Goal: Task Accomplishment & Management: Manage account settings

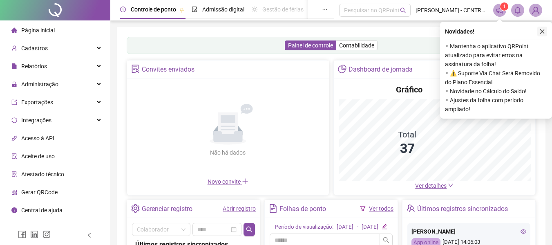
click at [544, 28] on button "button" at bounding box center [542, 32] width 10 height 10
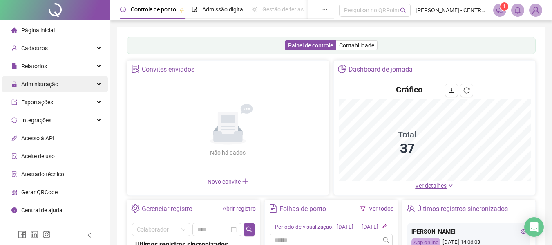
click at [76, 76] on ul "Página inicial Cadastros Relatórios Administração Exportações Integrações Acess…" at bounding box center [55, 128] width 110 height 217
click at [72, 86] on div "Administração" at bounding box center [55, 84] width 107 height 16
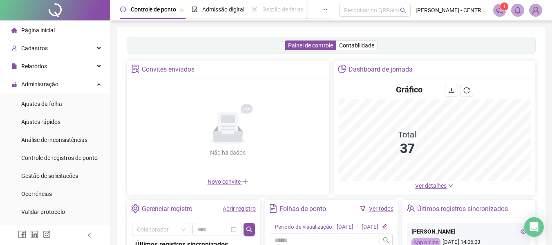
click at [66, 96] on li "Ajustes da folha" at bounding box center [55, 104] width 107 height 16
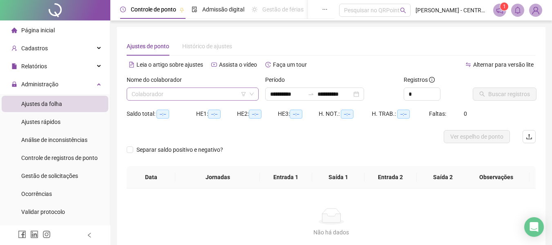
click at [165, 98] on input "search" at bounding box center [189, 94] width 115 height 12
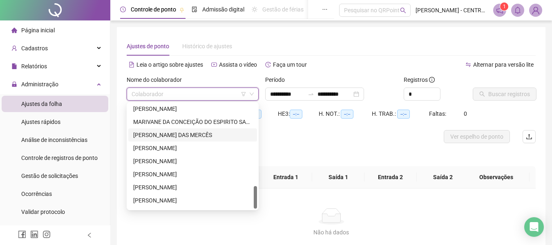
scroll to position [379, 0]
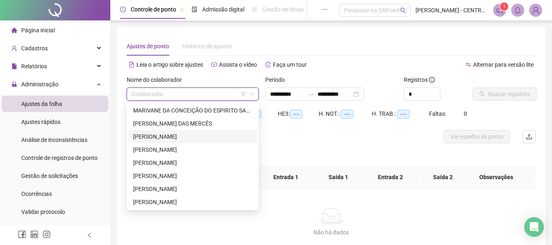
click at [192, 136] on div "[PERSON_NAME]" at bounding box center [192, 136] width 119 height 9
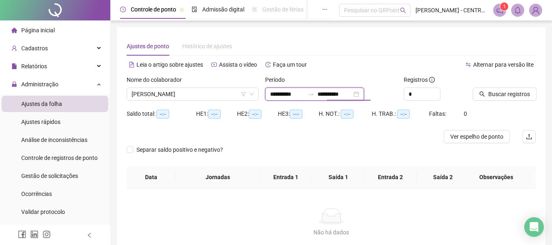
click at [338, 94] on input "**********" at bounding box center [334, 93] width 34 height 9
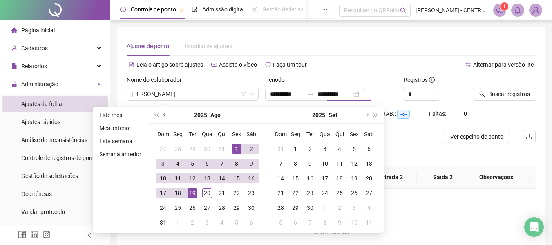
click at [166, 114] on button "prev-year" at bounding box center [165, 115] width 9 height 16
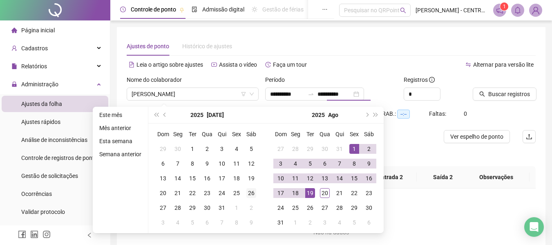
type input "**********"
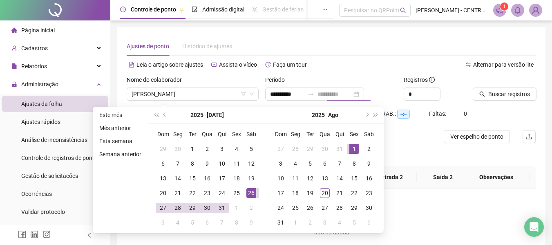
click at [247, 188] on div "26" at bounding box center [251, 193] width 10 height 10
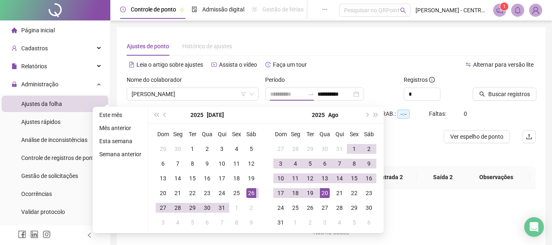
click at [328, 196] on div "20" at bounding box center [325, 193] width 10 height 10
type input "**********"
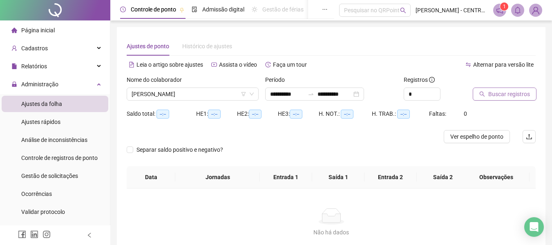
click at [509, 96] on span "Buscar registros" at bounding box center [509, 93] width 42 height 9
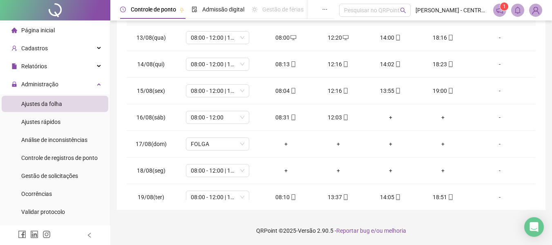
scroll to position [516, 0]
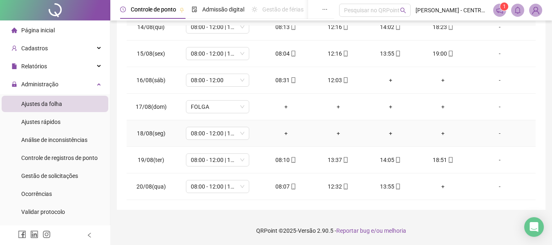
click at [495, 134] on div "-" at bounding box center [500, 133] width 48 height 9
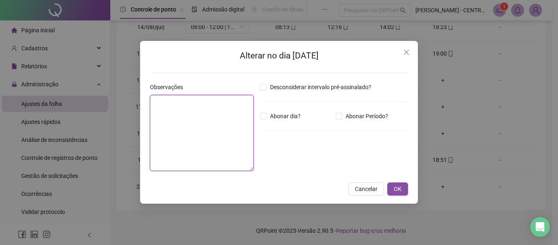
click at [200, 124] on textarea at bounding box center [202, 133] width 104 height 76
type textarea "*****"
click at [387, 182] on button "OK" at bounding box center [397, 188] width 21 height 13
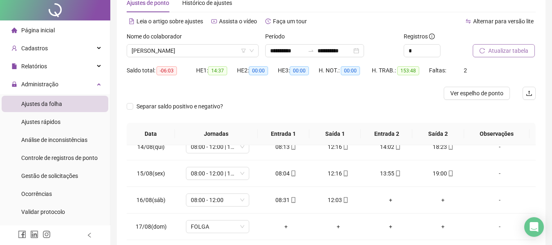
scroll to position [0, 0]
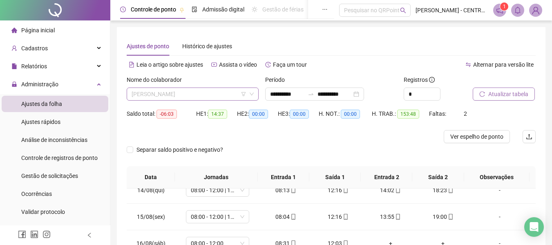
click at [201, 91] on span "[PERSON_NAME]" at bounding box center [193, 94] width 122 height 12
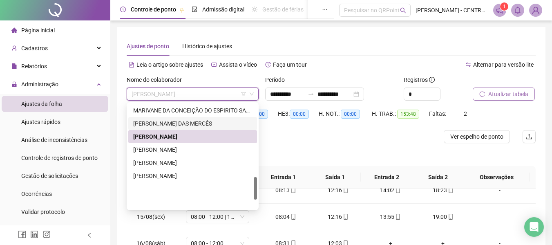
scroll to position [338, 0]
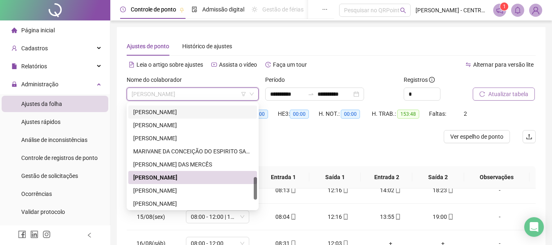
click at [202, 114] on div "[PERSON_NAME]" at bounding box center [192, 111] width 119 height 9
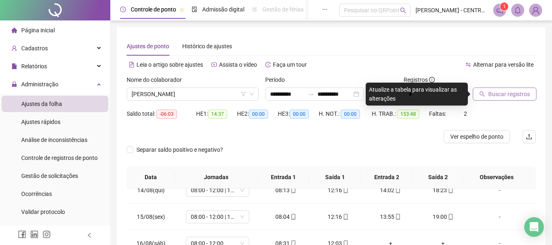
click at [510, 101] on div "Buscar registros" at bounding box center [503, 91] width 69 height 32
click at [510, 99] on button "Buscar registros" at bounding box center [505, 93] width 64 height 13
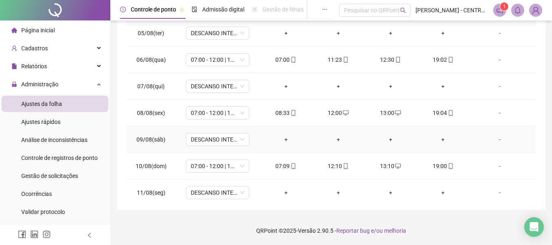
scroll to position [516, 0]
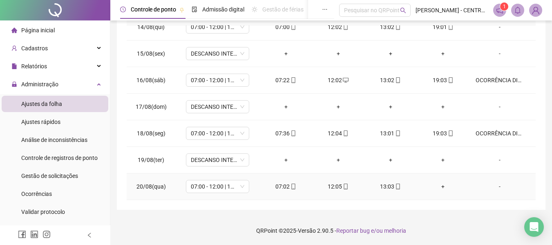
click at [395, 186] on icon "mobile" at bounding box center [398, 186] width 6 height 6
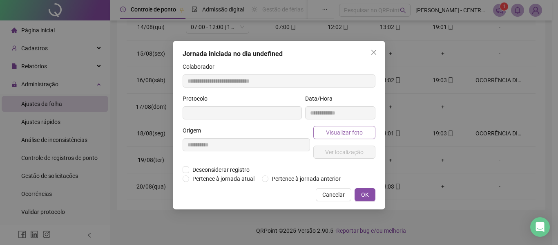
click at [372, 133] on button "Visualizar foto" at bounding box center [344, 132] width 62 height 13
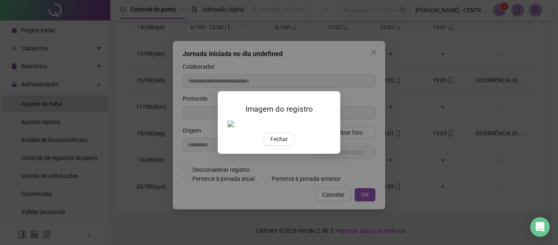
type input "**********"
click at [288, 145] on button "Fechar" at bounding box center [279, 138] width 31 height 13
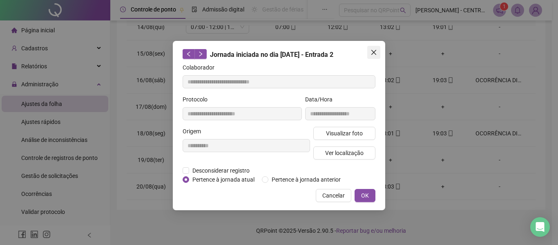
click at [372, 53] on icon "close" at bounding box center [374, 52] width 7 height 7
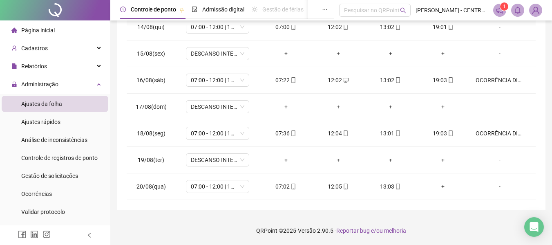
scroll to position [0, 0]
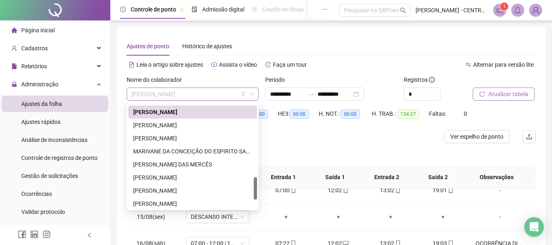
click at [184, 89] on span "[PERSON_NAME]" at bounding box center [193, 94] width 122 height 12
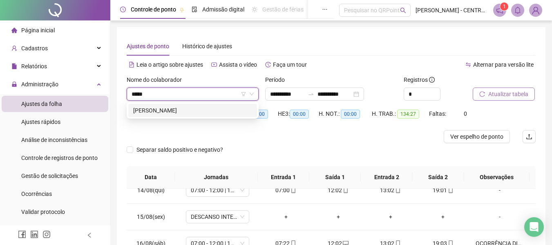
type input "******"
click at [197, 112] on div "[PERSON_NAME]" at bounding box center [192, 110] width 119 height 9
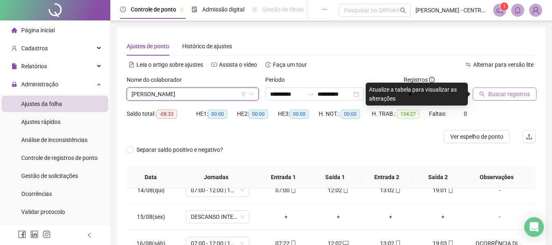
click at [496, 87] on button "Buscar registros" at bounding box center [505, 93] width 64 height 13
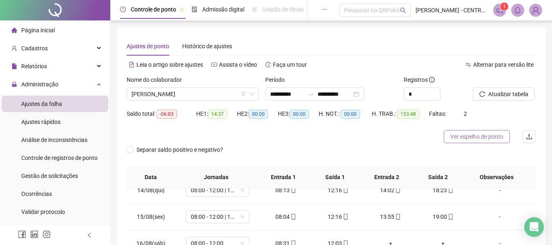
click at [479, 134] on span "Ver espelho de ponto" at bounding box center [476, 136] width 53 height 9
click at [203, 90] on span "[PERSON_NAME]" at bounding box center [193, 94] width 122 height 12
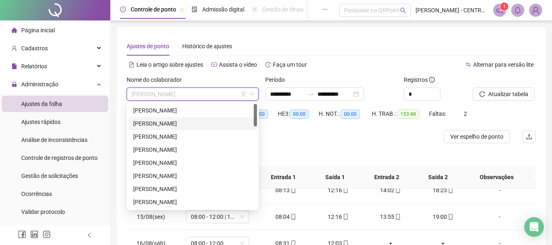
click at [210, 122] on div "[PERSON_NAME]" at bounding box center [192, 123] width 119 height 9
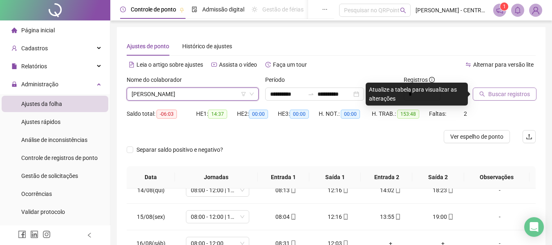
click at [520, 88] on button "Buscar registros" at bounding box center [505, 93] width 64 height 13
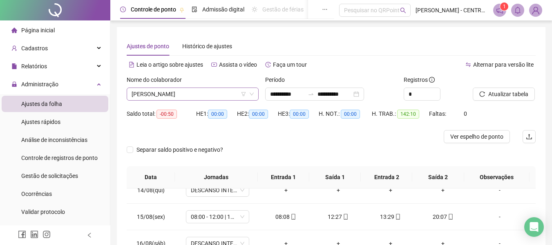
click at [223, 93] on span "[PERSON_NAME]" at bounding box center [193, 94] width 122 height 12
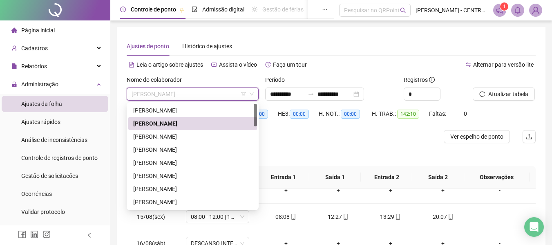
click at [208, 136] on div "[PERSON_NAME]" at bounding box center [192, 136] width 119 height 9
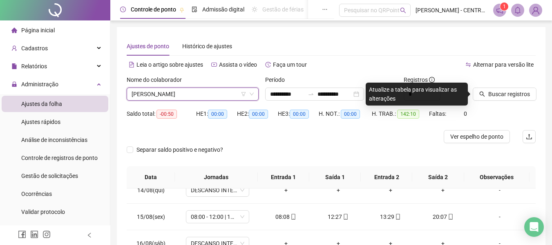
click at [525, 86] on div "Buscar registros" at bounding box center [504, 87] width 63 height 25
click at [523, 91] on span "Buscar registros" at bounding box center [509, 93] width 42 height 9
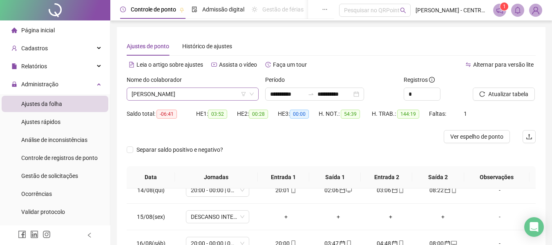
click at [179, 96] on span "[PERSON_NAME]" at bounding box center [193, 94] width 122 height 12
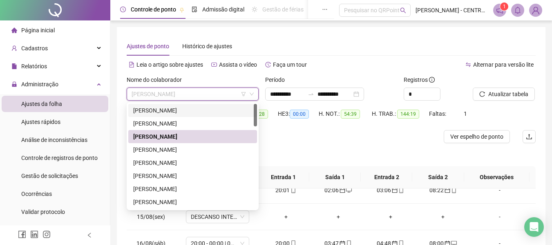
click at [331, 68] on div "Alternar para versão lite" at bounding box center [433, 64] width 205 height 13
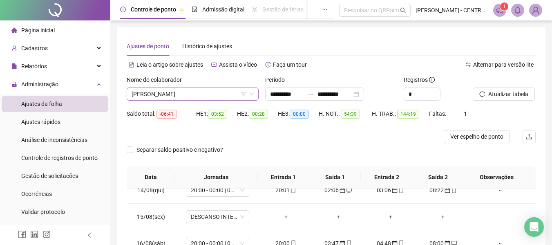
click at [176, 92] on span "[PERSON_NAME]" at bounding box center [193, 94] width 122 height 12
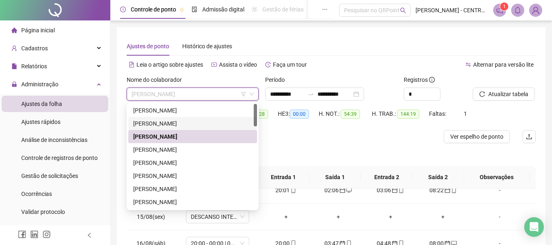
click at [174, 127] on div "[PERSON_NAME]" at bounding box center [192, 123] width 119 height 9
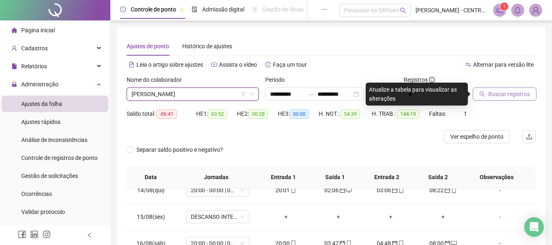
click at [481, 93] on icon "search" at bounding box center [482, 94] width 6 height 6
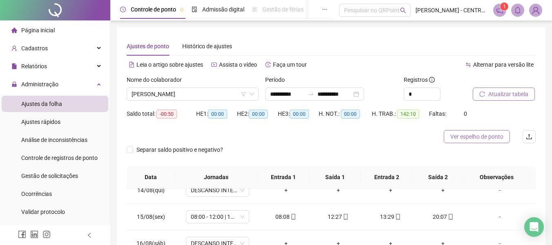
click at [482, 139] on span "Ver espelho de ponto" at bounding box center [476, 136] width 53 height 9
click at [230, 95] on span "[PERSON_NAME]" at bounding box center [193, 94] width 122 height 12
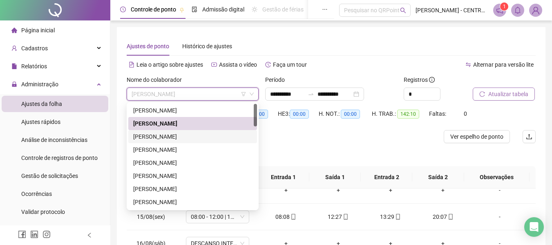
drag, startPoint x: 222, startPoint y: 134, endPoint x: 495, endPoint y: 80, distance: 278.3
click at [222, 135] on div "[PERSON_NAME]" at bounding box center [192, 136] width 119 height 9
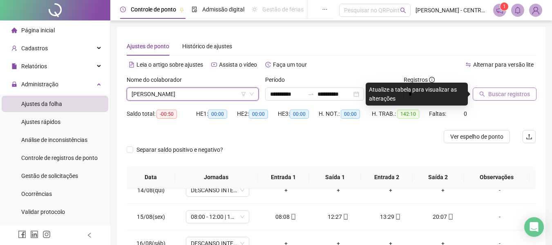
click at [498, 101] on div "Buscar registros" at bounding box center [503, 91] width 69 height 32
click at [498, 97] on span "Buscar registros" at bounding box center [509, 93] width 42 height 9
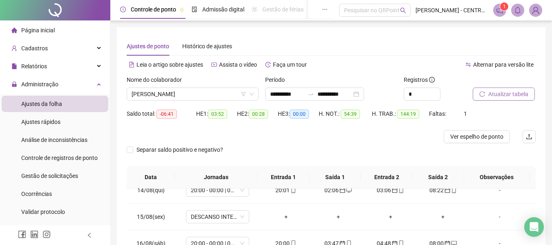
click at [497, 90] on span "Atualizar tabela" at bounding box center [508, 93] width 40 height 9
click at [477, 131] on button "Ver espelho de ponto" at bounding box center [477, 136] width 66 height 13
drag, startPoint x: 208, startPoint y: 92, endPoint x: 207, endPoint y: 102, distance: 9.9
click at [208, 92] on span "[PERSON_NAME]" at bounding box center [193, 94] width 122 height 12
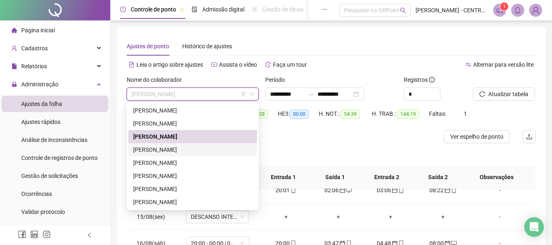
click at [154, 154] on div "[PERSON_NAME]" at bounding box center [192, 149] width 119 height 9
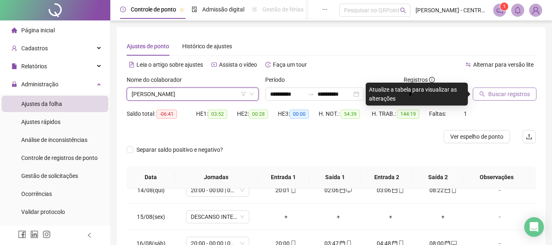
click at [512, 91] on span "Buscar registros" at bounding box center [509, 93] width 42 height 9
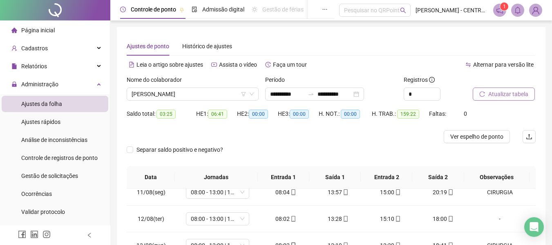
click at [480, 90] on button "Atualizar tabela" at bounding box center [504, 93] width 62 height 13
click at [455, 136] on span "Ver espelho de ponto" at bounding box center [476, 136] width 53 height 9
click at [171, 94] on span "[PERSON_NAME]" at bounding box center [193, 94] width 122 height 12
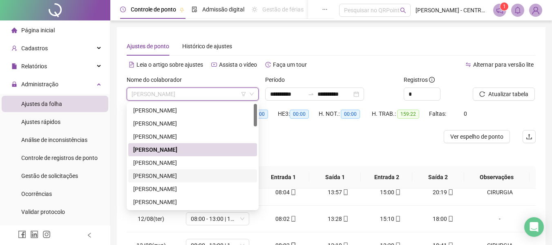
click at [175, 181] on div "[PERSON_NAME]" at bounding box center [192, 175] width 129 height 13
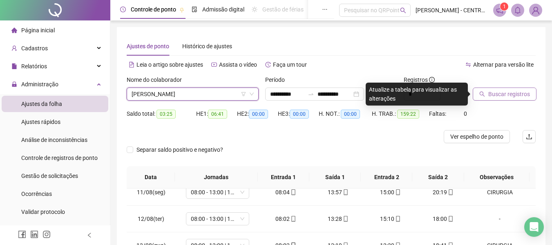
click at [515, 93] on span "Buscar registros" at bounding box center [509, 93] width 42 height 9
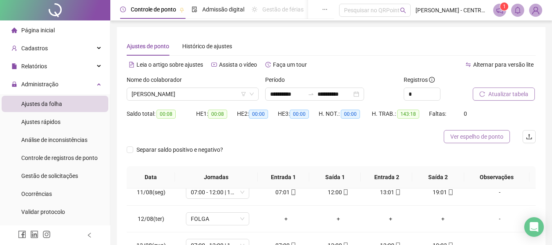
click at [482, 141] on span "Ver espelho de ponto" at bounding box center [476, 136] width 53 height 9
click at [221, 98] on span "[PERSON_NAME]" at bounding box center [193, 94] width 122 height 12
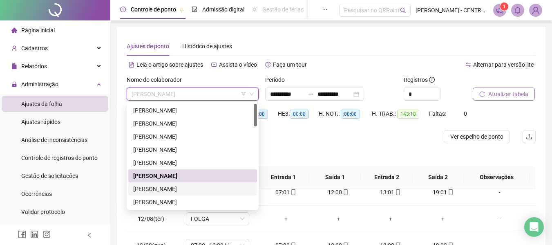
click at [177, 188] on div "[PERSON_NAME]" at bounding box center [192, 188] width 119 height 9
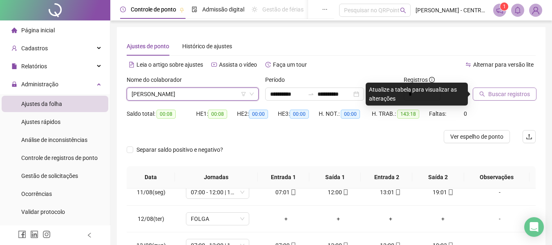
click at [503, 92] on span "Buscar registros" at bounding box center [509, 93] width 42 height 9
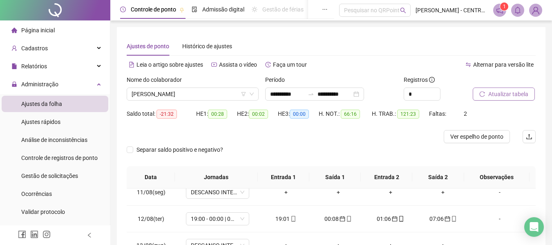
click at [500, 89] on button "Atualizar tabela" at bounding box center [504, 93] width 62 height 13
click at [489, 137] on span "Ver espelho de ponto" at bounding box center [476, 136] width 53 height 9
click at [486, 134] on span "Ver espelho de ponto" at bounding box center [476, 136] width 53 height 9
click at [179, 93] on span "[PERSON_NAME]" at bounding box center [193, 94] width 122 height 12
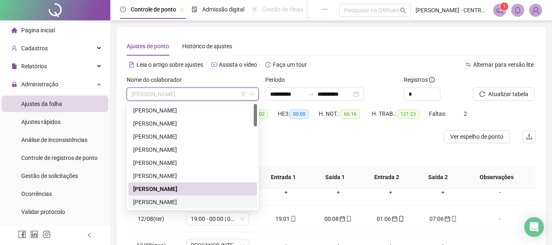
drag, startPoint x: 167, startPoint y: 198, endPoint x: 320, endPoint y: 174, distance: 154.7
click at [167, 198] on div "[PERSON_NAME]" at bounding box center [192, 201] width 119 height 9
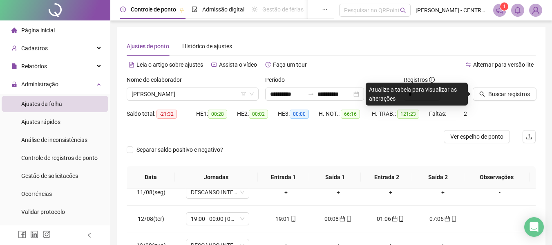
click at [515, 87] on div "Buscar registros" at bounding box center [504, 87] width 63 height 25
click at [516, 97] on span "Buscar registros" at bounding box center [509, 93] width 42 height 9
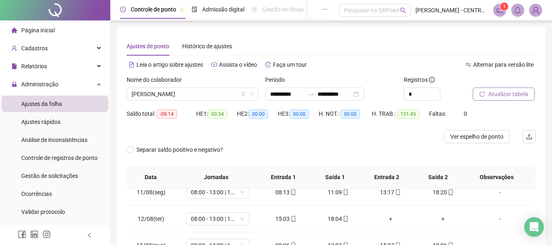
click at [522, 89] on button "Atualizar tabela" at bounding box center [504, 93] width 62 height 13
click at [462, 134] on span "Ver espelho de ponto" at bounding box center [476, 136] width 53 height 9
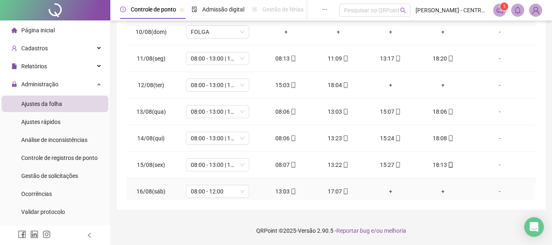
scroll to position [393, 0]
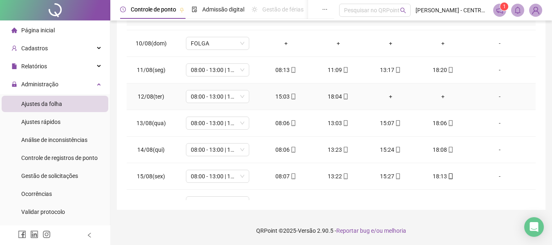
click at [498, 94] on div "-" at bounding box center [500, 96] width 48 height 9
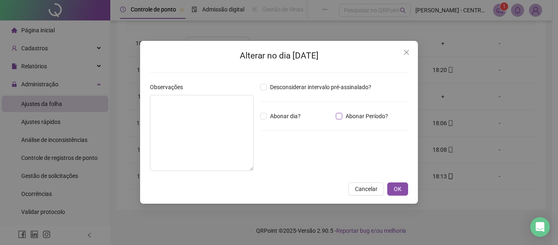
click at [355, 117] on span "Abonar Período?" at bounding box center [366, 116] width 49 height 9
click at [297, 159] on input "*****" at bounding box center [281, 161] width 33 height 10
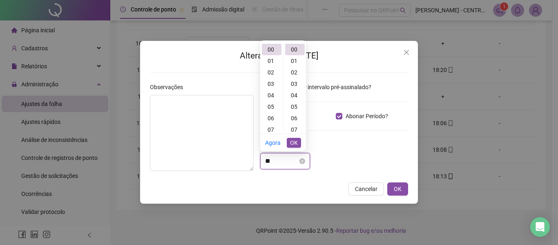
type input "*"
click at [402, 187] on button "OK" at bounding box center [397, 188] width 21 height 13
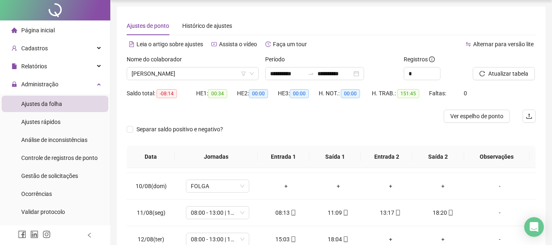
scroll to position [0, 0]
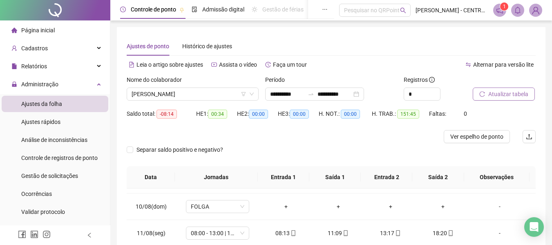
click at [489, 90] on span "Atualizar tabela" at bounding box center [508, 93] width 40 height 9
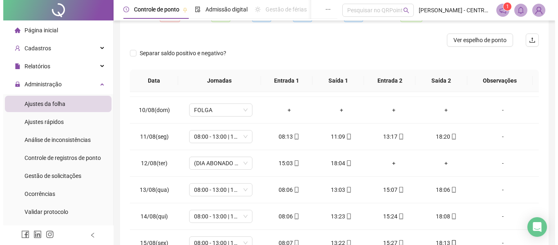
scroll to position [163, 0]
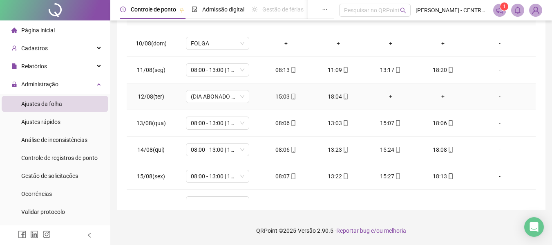
click at [490, 94] on div "-" at bounding box center [500, 96] width 48 height 9
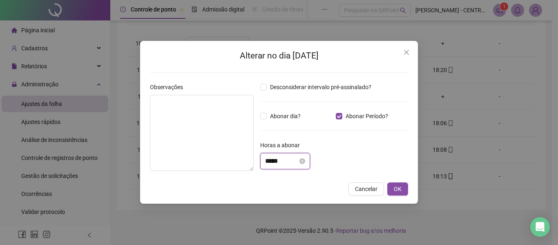
click at [271, 160] on input "*****" at bounding box center [281, 161] width 33 height 10
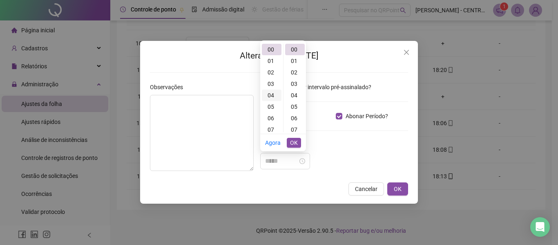
click at [273, 95] on div "04" at bounding box center [272, 94] width 20 height 11
type input "*****"
click at [294, 89] on div "59" at bounding box center [295, 90] width 20 height 11
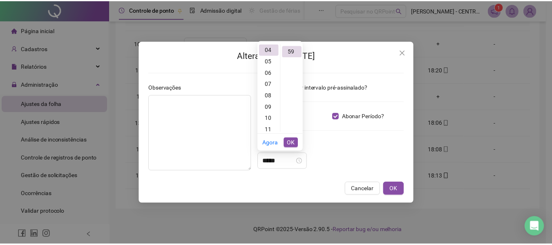
scroll to position [675, 0]
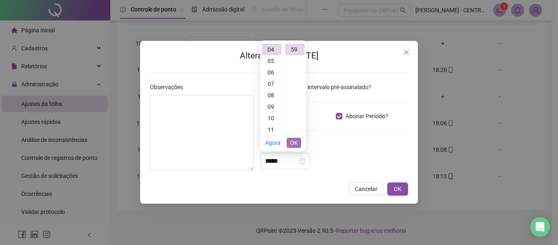
click at [293, 143] on span "OK" at bounding box center [294, 142] width 8 height 9
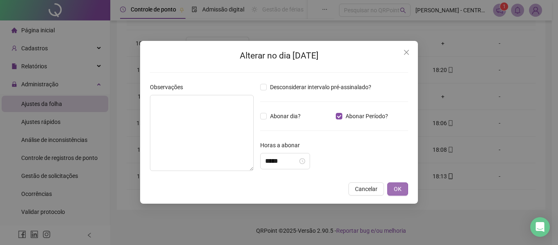
click at [398, 185] on span "OK" at bounding box center [398, 188] width 8 height 9
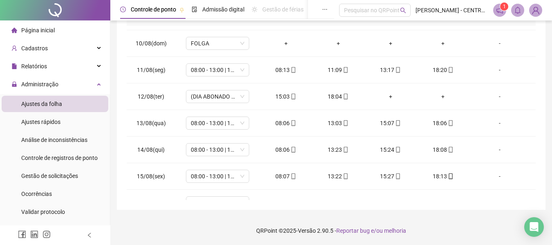
scroll to position [0, 0]
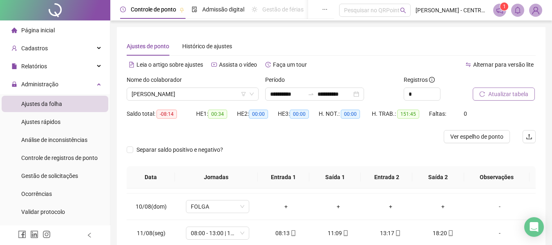
click at [521, 90] on span "Atualizar tabela" at bounding box center [508, 93] width 40 height 9
click at [505, 92] on span "Atualizar tabela" at bounding box center [508, 93] width 40 height 9
click at [486, 133] on span "Ver espelho de ponto" at bounding box center [476, 136] width 53 height 9
click at [227, 94] on span "[PERSON_NAME]" at bounding box center [193, 94] width 122 height 12
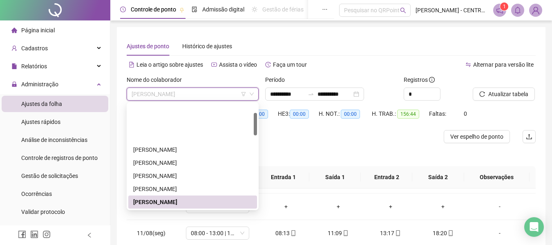
scroll to position [41, 0]
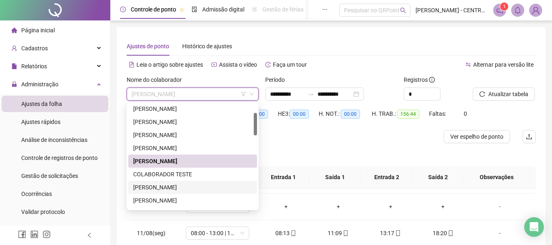
drag, startPoint x: 207, startPoint y: 190, endPoint x: 257, endPoint y: 175, distance: 52.0
click at [207, 190] on div "[PERSON_NAME]" at bounding box center [192, 187] width 119 height 9
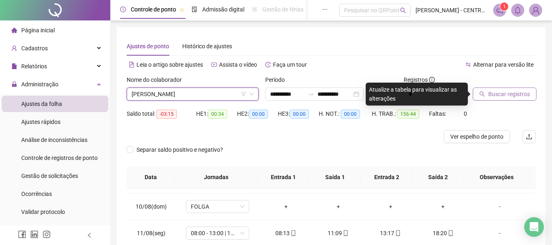
click at [529, 95] on button "Buscar registros" at bounding box center [505, 93] width 64 height 13
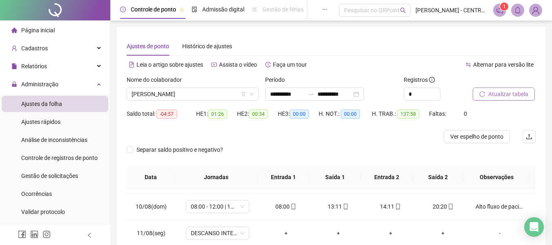
drag, startPoint x: 503, startPoint y: 77, endPoint x: 503, endPoint y: 96, distance: 18.8
click at [503, 77] on div at bounding box center [494, 81] width 42 height 12
click at [504, 97] on span "Atualizar tabela" at bounding box center [508, 93] width 40 height 9
click at [496, 132] on span "Ver espelho de ponto" at bounding box center [476, 136] width 53 height 9
click at [184, 88] on span "[PERSON_NAME]" at bounding box center [193, 94] width 122 height 12
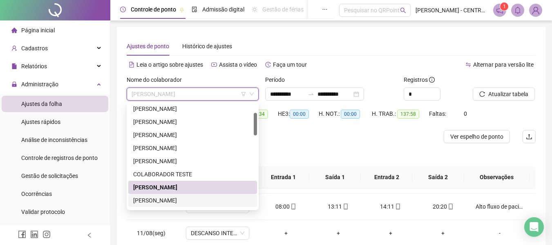
click at [179, 201] on div "[PERSON_NAME]" at bounding box center [192, 200] width 119 height 9
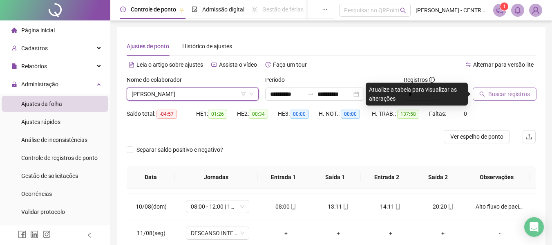
click at [518, 94] on span "Buscar registros" at bounding box center [509, 93] width 42 height 9
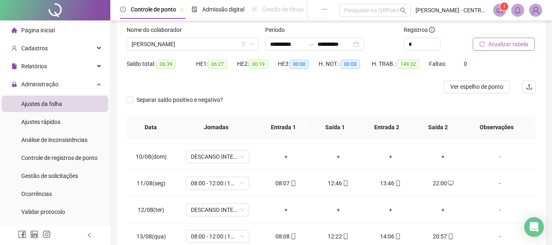
scroll to position [30, 0]
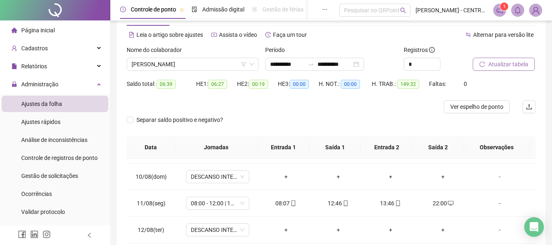
click at [503, 57] on div at bounding box center [494, 51] width 42 height 12
click at [503, 63] on span "Atualizar tabela" at bounding box center [508, 64] width 40 height 9
click at [489, 116] on div "Separar saldo positivo e negativo?" at bounding box center [331, 124] width 409 height 23
click at [492, 107] on span "Ver espelho de ponto" at bounding box center [476, 106] width 53 height 9
click at [175, 62] on span "[PERSON_NAME]" at bounding box center [193, 64] width 122 height 12
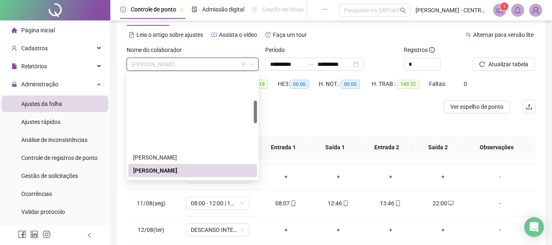
scroll to position [123, 0]
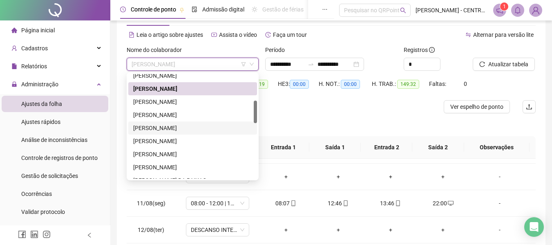
click at [188, 128] on div "[PERSON_NAME]" at bounding box center [192, 127] width 119 height 9
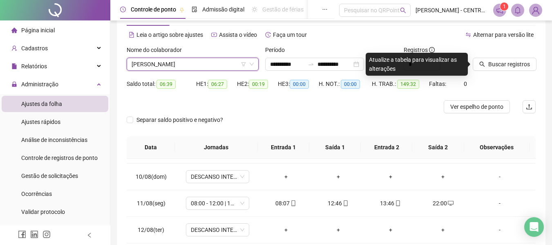
click at [198, 67] on span "[PERSON_NAME]" at bounding box center [193, 64] width 122 height 12
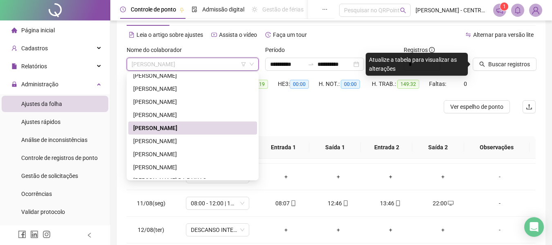
click at [184, 129] on div "[PERSON_NAME]" at bounding box center [192, 127] width 119 height 9
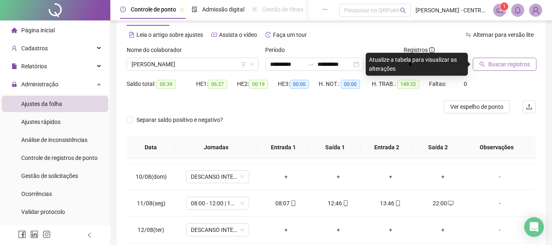
click at [475, 65] on button "Buscar registros" at bounding box center [505, 64] width 64 height 13
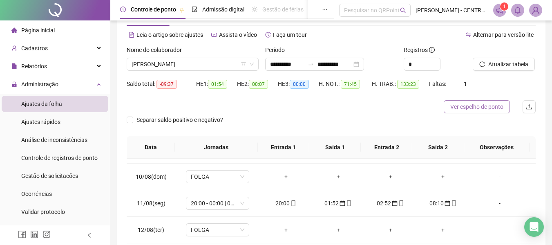
click at [482, 107] on span "Ver espelho de ponto" at bounding box center [476, 106] width 53 height 9
click at [208, 71] on div "Nome do colaborador [PERSON_NAME]" at bounding box center [192, 61] width 138 height 32
click at [208, 65] on span "[PERSON_NAME]" at bounding box center [193, 64] width 122 height 12
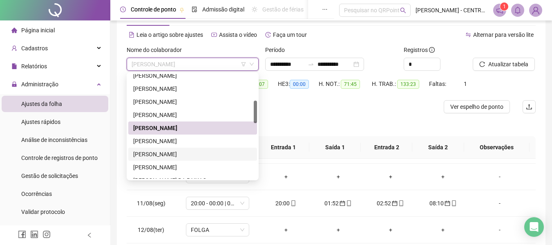
click at [181, 156] on div "[PERSON_NAME]" at bounding box center [192, 154] width 119 height 9
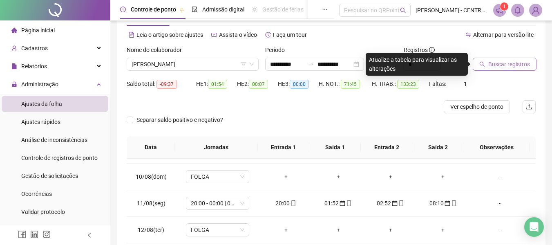
click at [492, 60] on span "Buscar registros" at bounding box center [509, 64] width 42 height 9
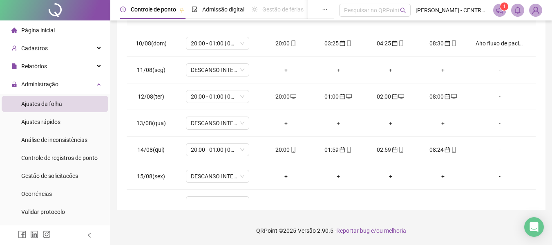
scroll to position [0, 0]
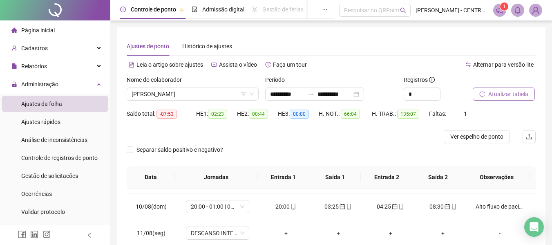
click at [485, 98] on button "Atualizar tabela" at bounding box center [504, 93] width 62 height 13
drag, startPoint x: 497, startPoint y: 139, endPoint x: 482, endPoint y: 140, distance: 14.7
click at [495, 139] on span "Ver espelho de ponto" at bounding box center [476, 136] width 53 height 9
click at [212, 96] on span "[PERSON_NAME]" at bounding box center [193, 94] width 122 height 12
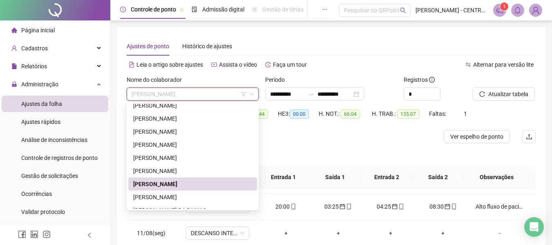
scroll to position [163, 0]
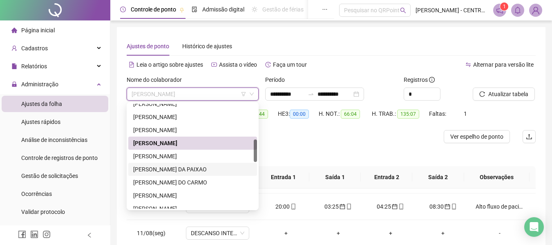
click at [198, 175] on div "[PERSON_NAME] DA PAIXAO" at bounding box center [192, 169] width 129 height 13
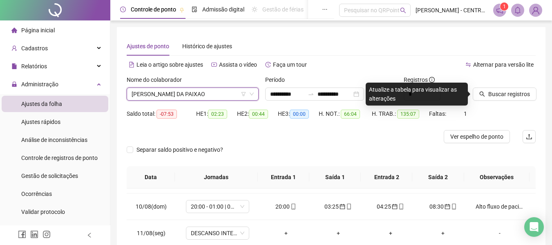
click at [223, 89] on span "[PERSON_NAME] DA PAIXAO" at bounding box center [193, 94] width 122 height 12
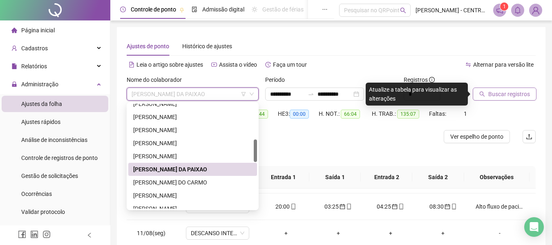
click at [513, 95] on span "Buscar registros" at bounding box center [509, 93] width 42 height 9
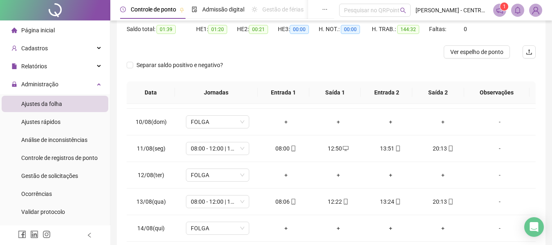
scroll to position [15, 0]
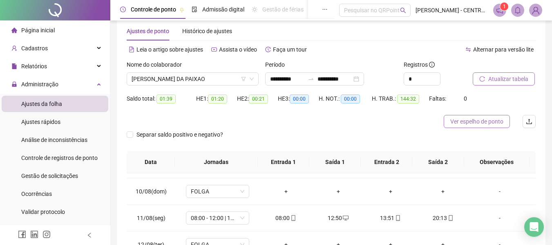
click at [492, 118] on span "Ver espelho de ponto" at bounding box center [476, 121] width 53 height 9
click at [193, 74] on span "[PERSON_NAME] DA PAIXAO" at bounding box center [193, 79] width 122 height 12
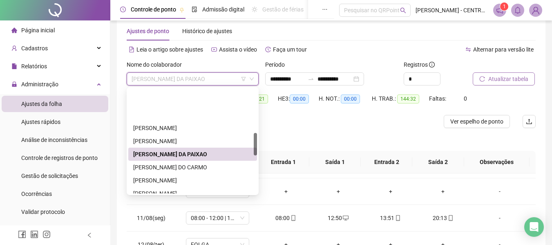
scroll to position [204, 0]
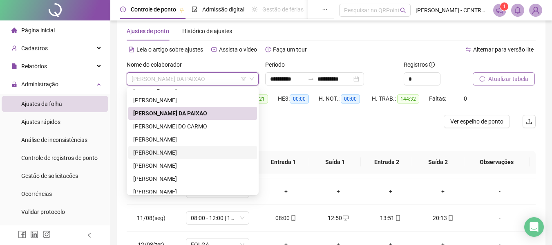
click at [185, 148] on div "[PERSON_NAME]" at bounding box center [192, 152] width 119 height 9
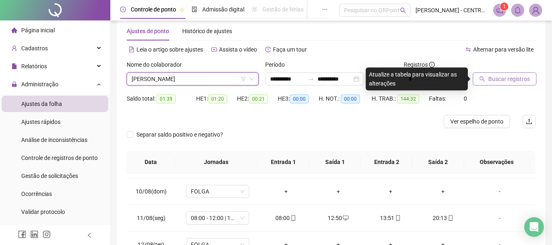
click at [507, 83] on span "Buscar registros" at bounding box center [509, 78] width 42 height 9
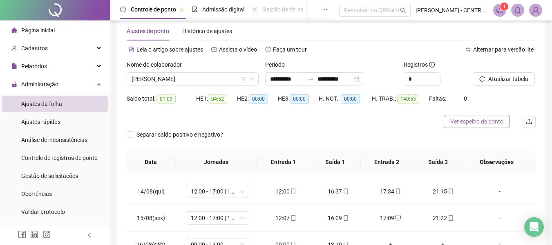
click at [482, 123] on span "Ver espelho de ponto" at bounding box center [476, 121] width 53 height 9
click at [493, 78] on span "Atualizar tabela" at bounding box center [508, 78] width 40 height 9
click at [469, 124] on span "Ver espelho de ponto" at bounding box center [476, 121] width 53 height 9
click at [194, 79] on span "[PERSON_NAME]" at bounding box center [193, 79] width 122 height 12
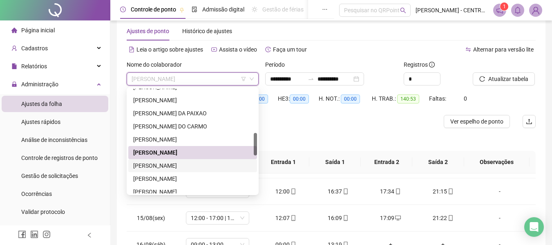
click at [183, 168] on div "[PERSON_NAME]" at bounding box center [192, 165] width 119 height 9
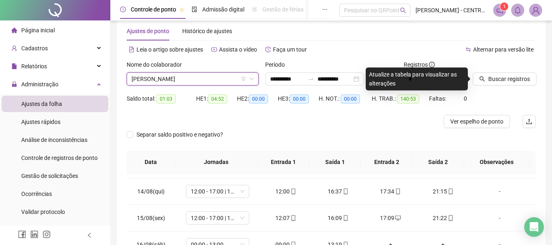
click at [206, 77] on span "[PERSON_NAME]" at bounding box center [193, 79] width 122 height 12
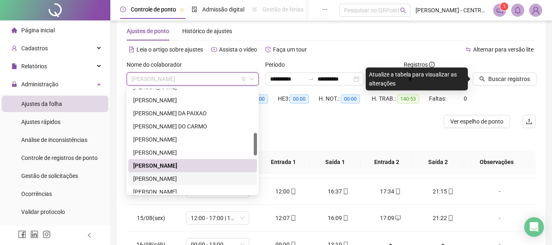
drag, startPoint x: 177, startPoint y: 177, endPoint x: 195, endPoint y: 174, distance: 18.7
click at [177, 177] on div "[PERSON_NAME]" at bounding box center [192, 178] width 119 height 9
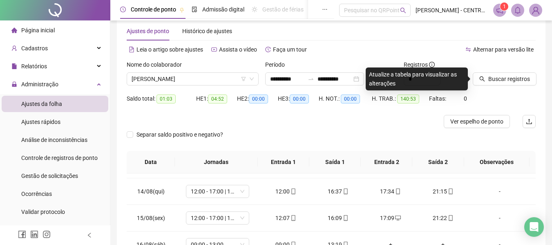
click at [479, 80] on icon "search" at bounding box center [482, 79] width 6 height 6
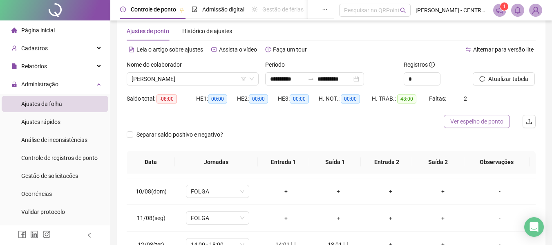
click at [481, 122] on span "Ver espelho de ponto" at bounding box center [476, 121] width 53 height 9
click at [221, 76] on span "[PERSON_NAME]" at bounding box center [193, 79] width 122 height 12
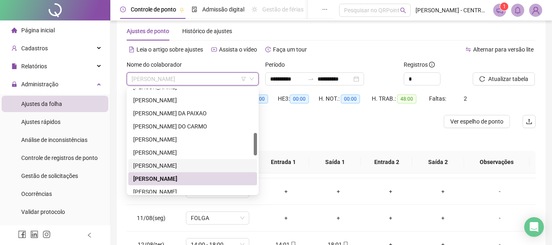
scroll to position [245, 0]
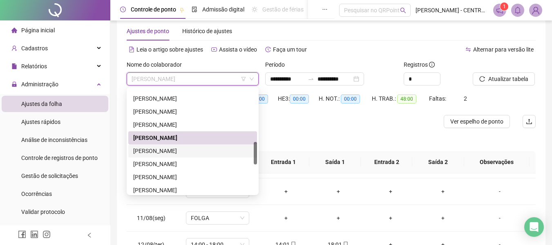
click at [186, 153] on div "[PERSON_NAME]" at bounding box center [192, 150] width 119 height 9
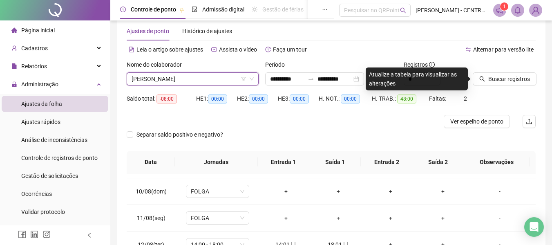
click at [503, 85] on div "Buscar registros" at bounding box center [503, 76] width 69 height 32
click at [505, 78] on span "Buscar registros" at bounding box center [509, 78] width 42 height 9
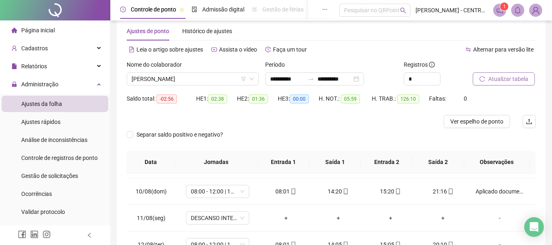
click at [500, 83] on span "Atualizar tabela" at bounding box center [508, 78] width 40 height 9
click at [489, 121] on span "Ver espelho de ponto" at bounding box center [476, 121] width 53 height 9
click at [484, 125] on span "Ver espelho de ponto" at bounding box center [476, 121] width 53 height 9
click at [183, 75] on span "[PERSON_NAME]" at bounding box center [193, 79] width 122 height 12
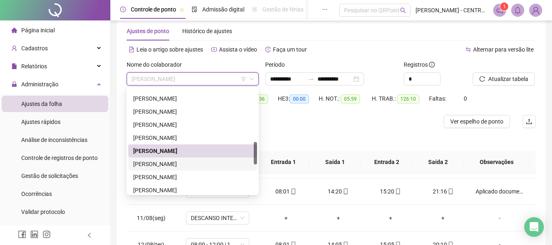
click at [178, 166] on div "[PERSON_NAME]" at bounding box center [192, 163] width 119 height 9
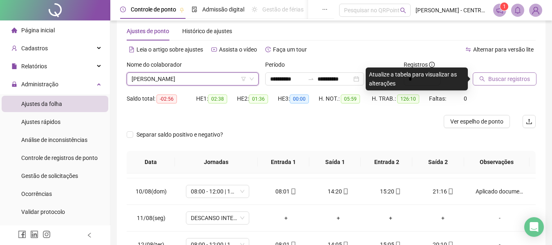
click at [523, 76] on span "Buscar registros" at bounding box center [509, 78] width 42 height 9
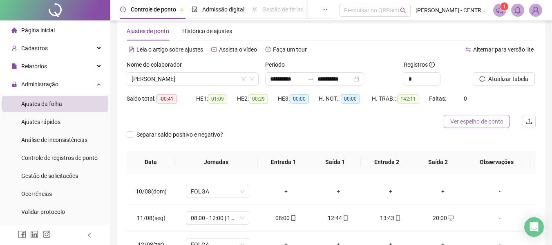
click at [495, 125] on span "Ver espelho de ponto" at bounding box center [476, 121] width 53 height 9
